Goal: Find contact information: Find contact information

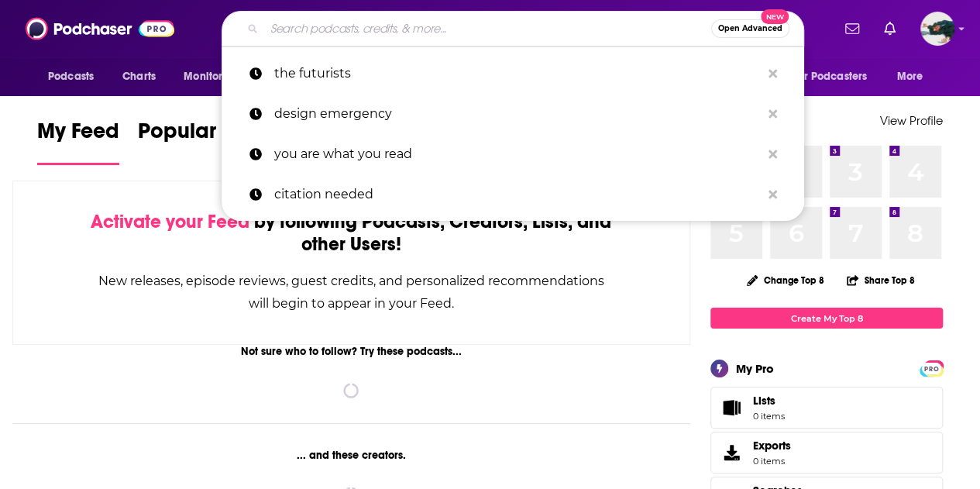
click at [509, 29] on input "Search podcasts, credits, & more..." at bounding box center [487, 28] width 447 height 25
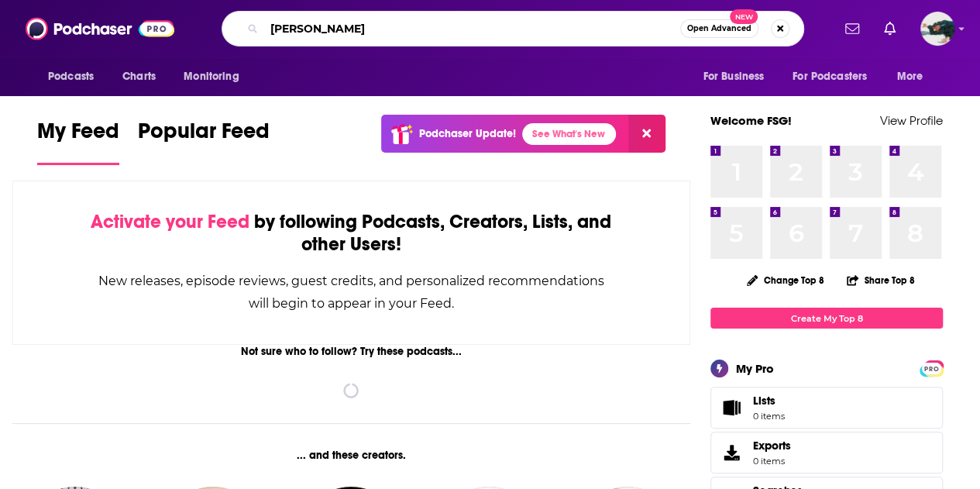
type input "[PERSON_NAME]"
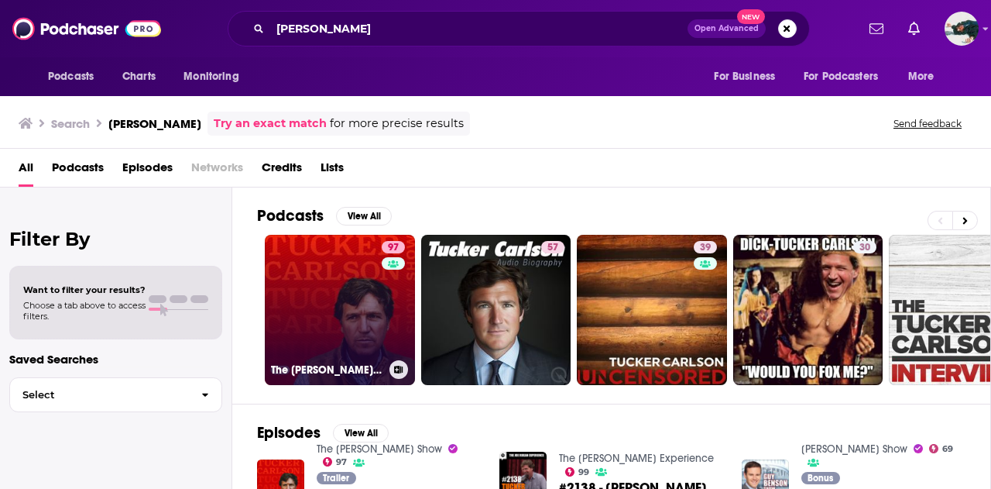
click at [356, 297] on link "97 The [PERSON_NAME] Show" at bounding box center [340, 310] width 150 height 150
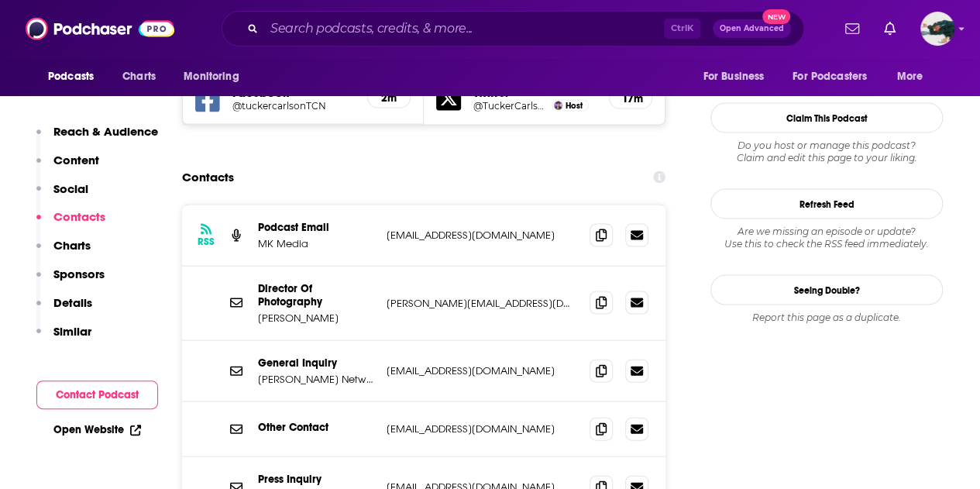
scroll to position [1470, 0]
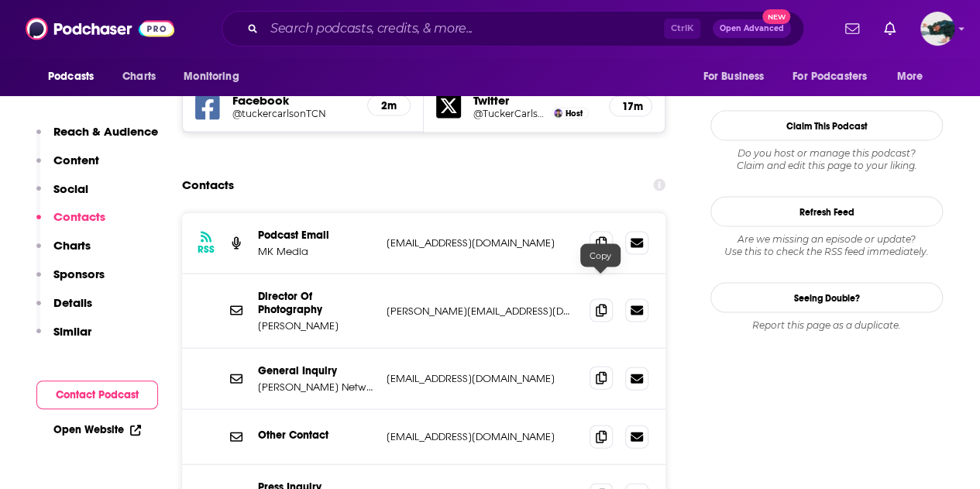
click at [604, 372] on icon at bounding box center [601, 378] width 11 height 12
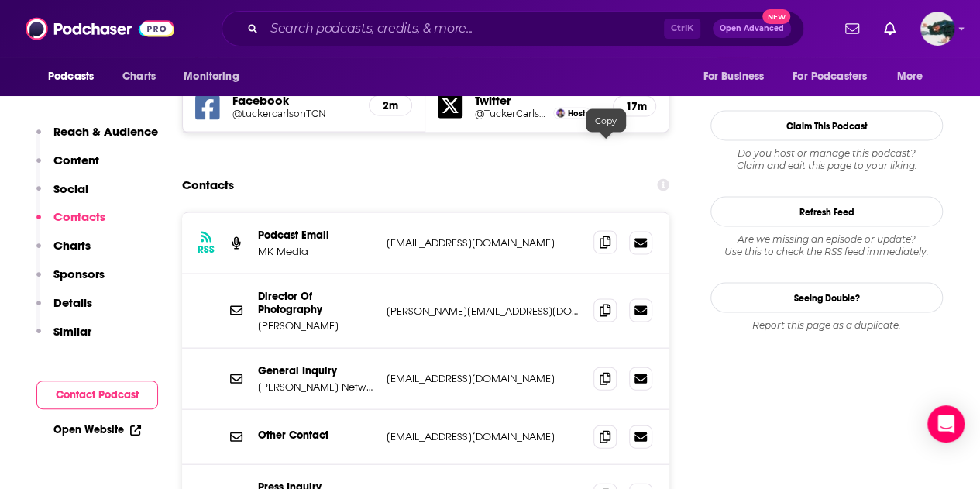
click at [606, 236] on icon at bounding box center [605, 242] width 11 height 12
drag, startPoint x: 522, startPoint y: 399, endPoint x: 381, endPoint y: 397, distance: 141.0
click at [381, 465] on div "Press Inquiry [PERSON_NAME] Network [EMAIL_ADDRESS][DOMAIN_NAME] [EMAIL_ADDRESS…" at bounding box center [425, 495] width 487 height 60
click at [499, 372] on p "[EMAIL_ADDRESS][DOMAIN_NAME]" at bounding box center [484, 378] width 194 height 13
drag, startPoint x: 502, startPoint y: 396, endPoint x: 387, endPoint y: 404, distance: 115.7
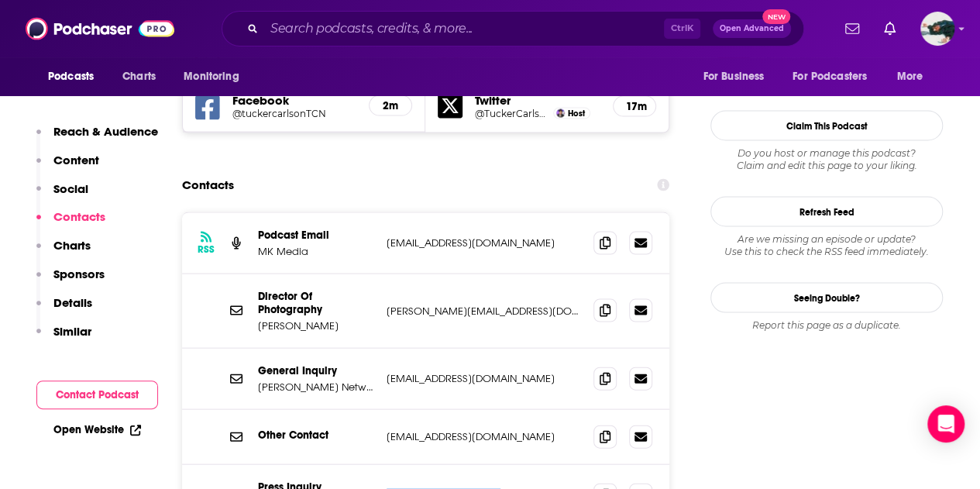
click at [387, 488] on p "[EMAIL_ADDRESS][DOMAIN_NAME]" at bounding box center [484, 494] width 194 height 13
copy p "[EMAIL_ADDRESS][DOMAIN_NAME]"
click at [608, 372] on icon at bounding box center [605, 378] width 11 height 12
click at [606, 372] on icon at bounding box center [605, 378] width 11 height 12
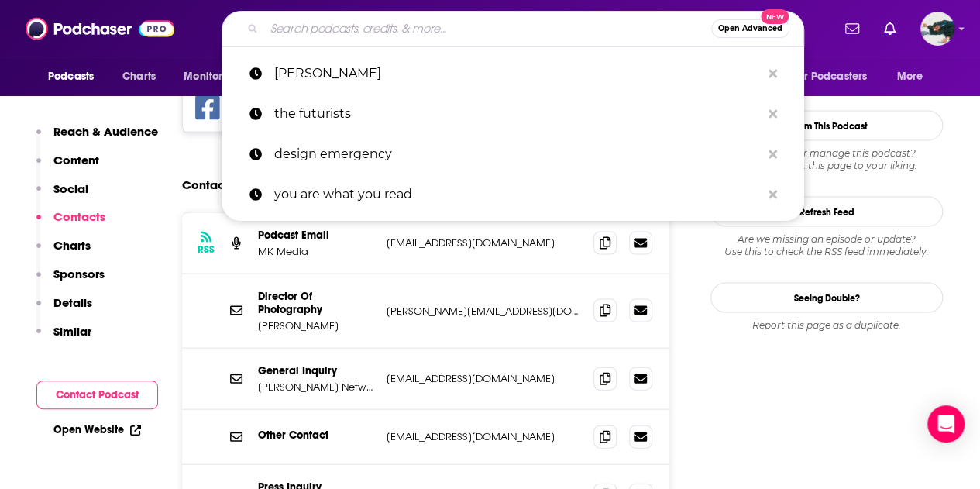
click at [322, 22] on input "Search podcasts, credits, & more..." at bounding box center [487, 28] width 447 height 25
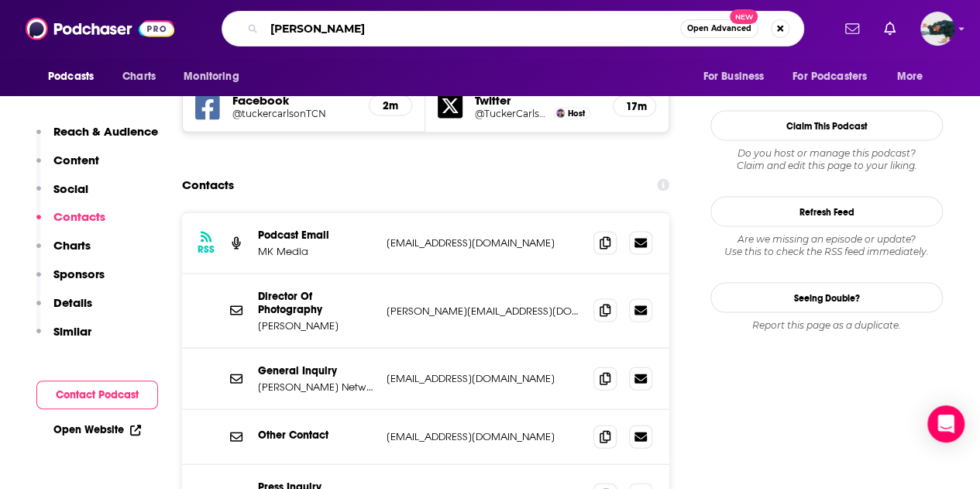
type input "[PERSON_NAME]"
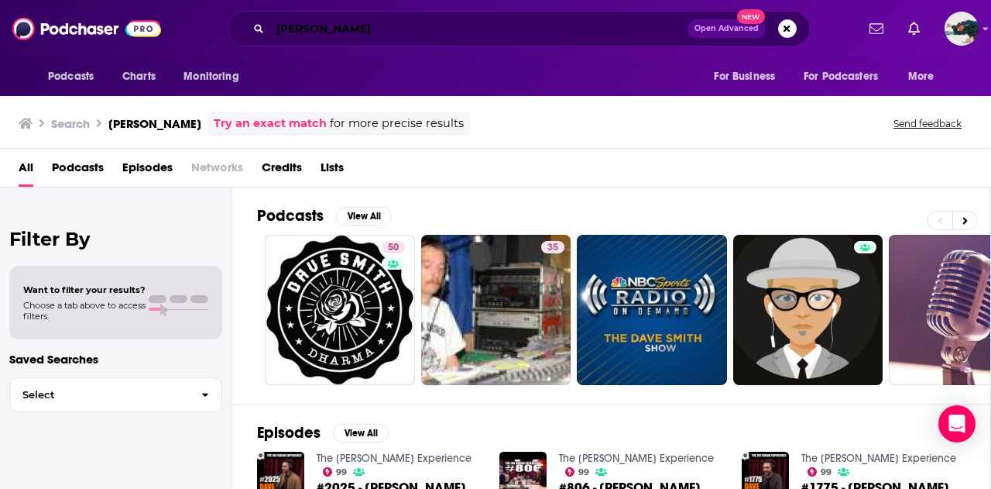
click at [335, 32] on input "[PERSON_NAME]" at bounding box center [478, 28] width 417 height 25
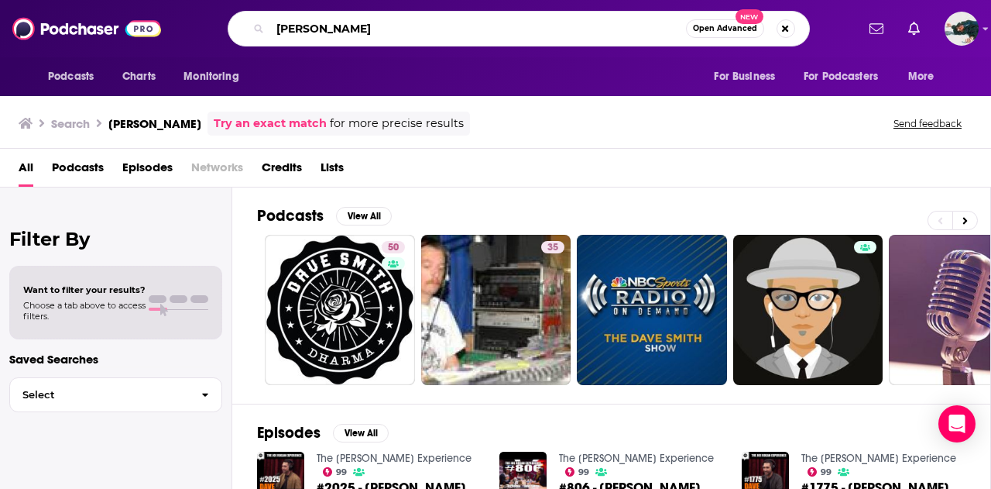
click at [335, 32] on input "[PERSON_NAME]" at bounding box center [478, 28] width 416 height 25
type input "part of the problem"
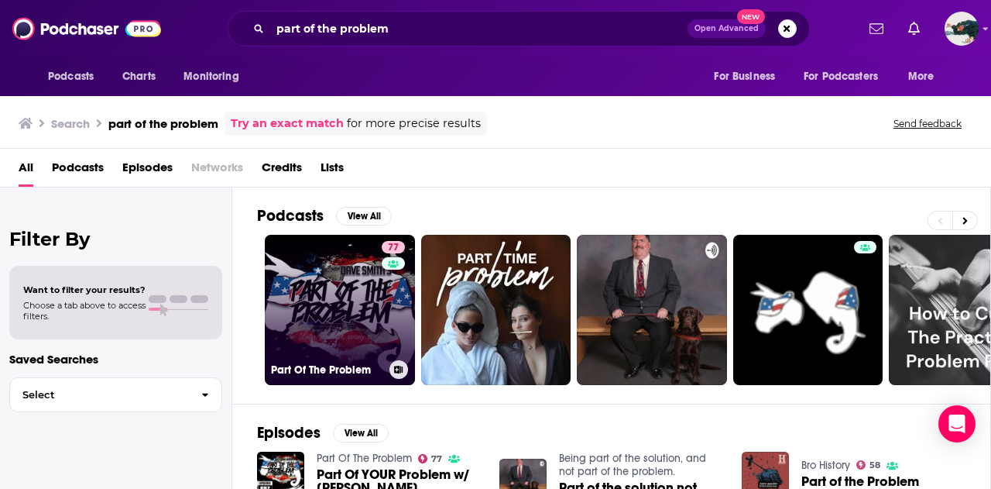
click at [376, 314] on link "77 Part Of The Problem" at bounding box center [340, 310] width 150 height 150
